Goal: Complete application form

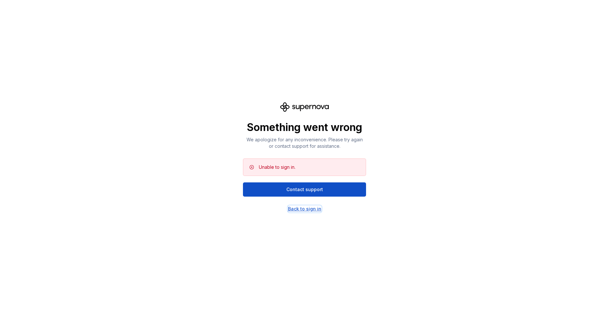
click at [308, 210] on div "Back to sign in" at bounding box center [304, 209] width 33 height 6
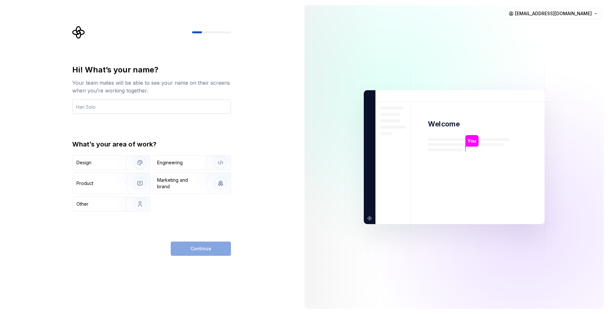
click at [103, 107] on input "text" at bounding box center [151, 107] width 159 height 14
type input "Ahmed"
drag, startPoint x: 163, startPoint y: 162, endPoint x: 179, endPoint y: 173, distance: 20.0
click at [163, 162] on div "Engineering" at bounding box center [170, 163] width 26 height 6
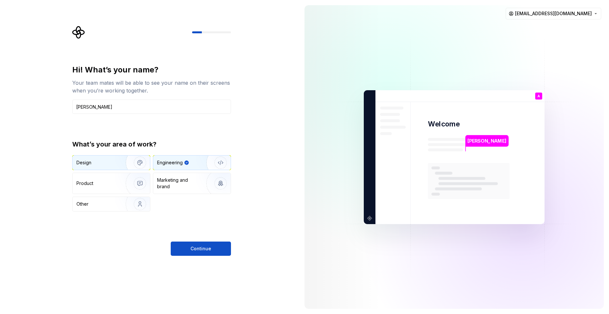
click at [105, 168] on div "Design" at bounding box center [111, 163] width 77 height 14
click at [176, 162] on div "Engineering" at bounding box center [170, 163] width 26 height 6
click at [195, 247] on span "Continue" at bounding box center [200, 249] width 21 height 6
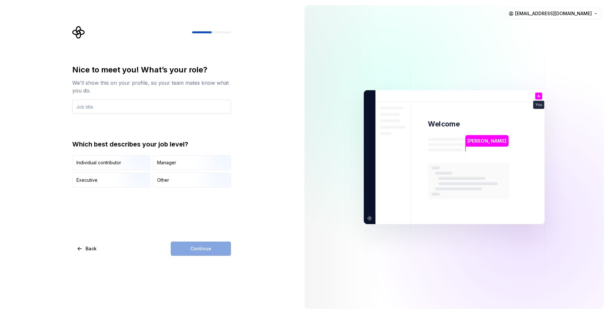
click at [98, 108] on input "text" at bounding box center [151, 107] width 159 height 14
type input "S"
type input "DevOps Engineer"
click at [114, 180] on img "button" at bounding box center [134, 188] width 41 height 43
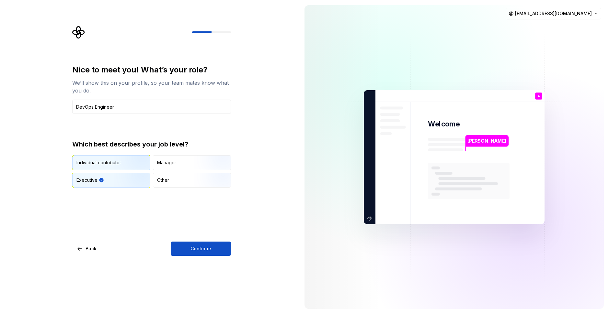
click at [105, 164] on div "Individual contributor" at bounding box center [98, 163] width 45 height 6
click at [205, 248] on span "Continue" at bounding box center [200, 249] width 21 height 6
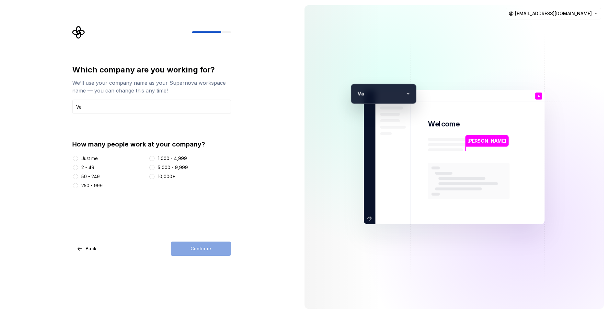
type input "V"
click at [101, 108] on input "amdnjb" at bounding box center [151, 107] width 159 height 14
type input "VArrow"
click at [73, 176] on div at bounding box center [75, 177] width 6 height 6
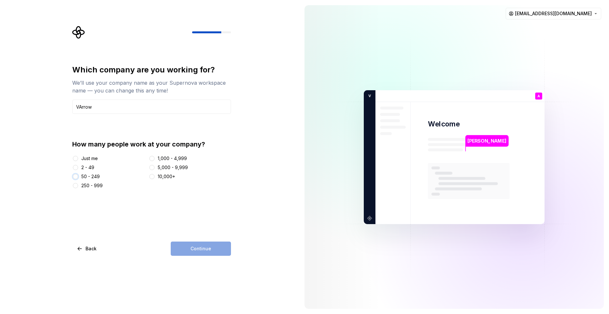
click at [74, 177] on button "50 - 249" at bounding box center [75, 176] width 5 height 5
click at [74, 167] on button "2 - 49" at bounding box center [75, 167] width 5 height 5
click at [193, 245] on button "Continue" at bounding box center [201, 249] width 60 height 14
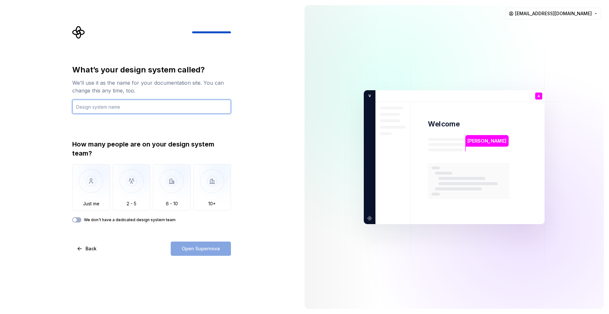
click at [105, 106] on input "text" at bounding box center [151, 107] width 159 height 14
type input "amdnjb"
click at [86, 251] on span "Back" at bounding box center [91, 249] width 11 height 6
click at [86, 249] on span "Back" at bounding box center [91, 249] width 11 height 6
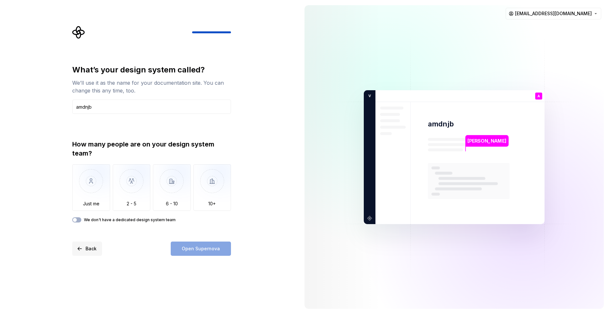
click at [90, 251] on span "Back" at bounding box center [91, 249] width 11 height 6
click at [87, 251] on span "Back" at bounding box center [91, 249] width 11 height 6
click at [97, 111] on input "amdnjb" at bounding box center [151, 107] width 159 height 14
click at [100, 106] on input "amdnjb" at bounding box center [151, 107] width 159 height 14
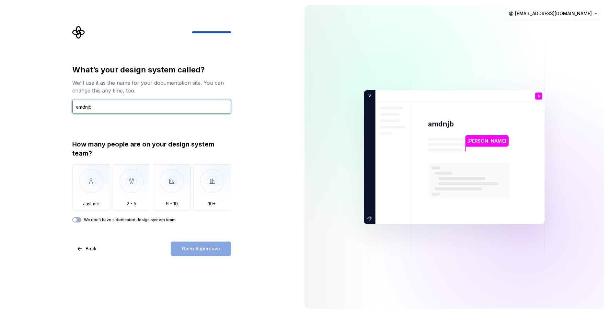
click at [100, 106] on input "amdnjb" at bounding box center [151, 107] width 159 height 14
type input "C"
type input "Software"
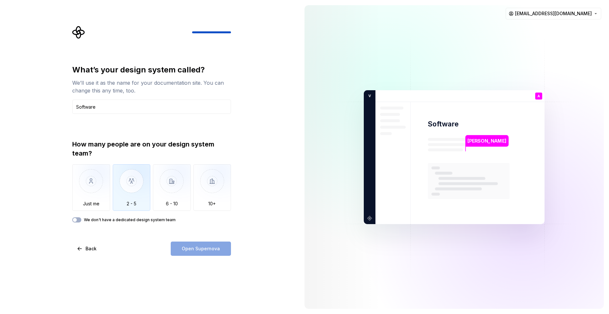
click at [127, 189] on img "button" at bounding box center [132, 186] width 38 height 43
click at [94, 221] on label "We don't have a dedicated design system team" at bounding box center [130, 220] width 92 height 5
click at [81, 221] on button "We don't have a dedicated design system team" at bounding box center [76, 220] width 9 height 5
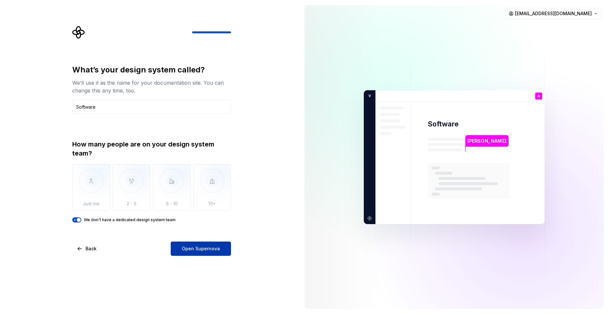
click at [190, 248] on span "Open Supernova" at bounding box center [201, 249] width 38 height 6
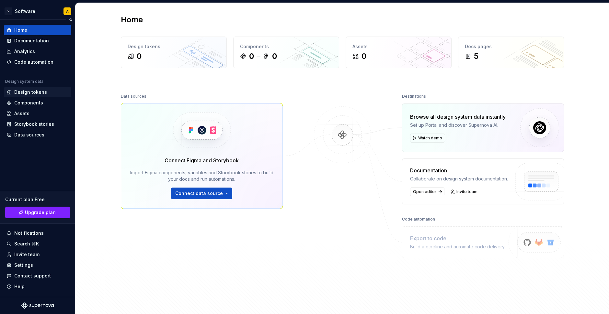
click at [28, 94] on div "Design tokens" at bounding box center [30, 92] width 33 height 6
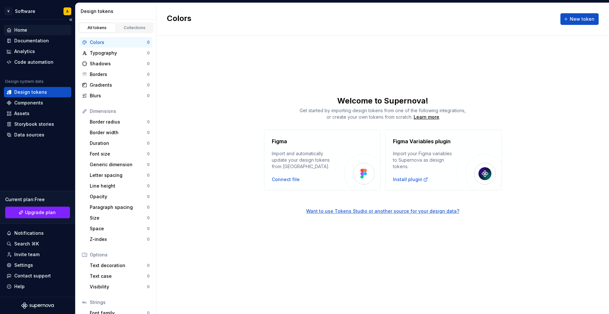
click at [29, 30] on div "Home" at bounding box center [37, 30] width 62 height 6
